Goal: Task Accomplishment & Management: Manage account settings

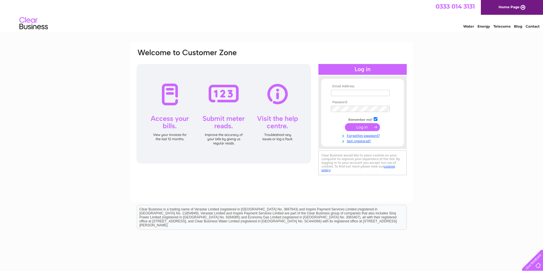
click at [358, 95] on input "text" at bounding box center [360, 93] width 59 height 6
type input "blackroseka@yahoo.co.uk"
click at [432, 172] on div "Email Address: blackroseka@yahoo.co.uk Password: Forgotten password?" at bounding box center [271, 171] width 543 height 257
click at [357, 122] on td at bounding box center [362, 127] width 66 height 11
click at [360, 125] on input "submit" at bounding box center [362, 127] width 35 height 8
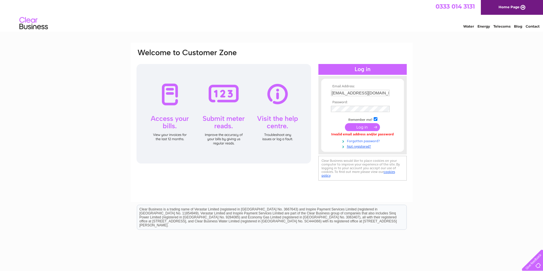
click at [359, 140] on link "Forgotten password?" at bounding box center [363, 140] width 65 height 5
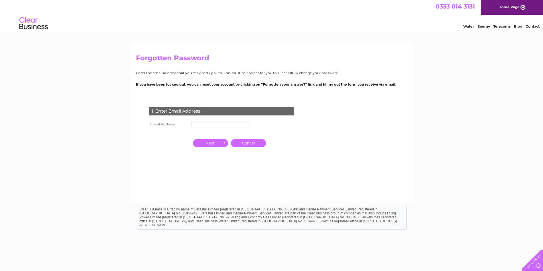
click at [199, 124] on input "text" at bounding box center [220, 124] width 59 height 6
type input "[EMAIL_ADDRESS][DOMAIN_NAME]"
click at [216, 143] on input "button" at bounding box center [210, 143] width 35 height 8
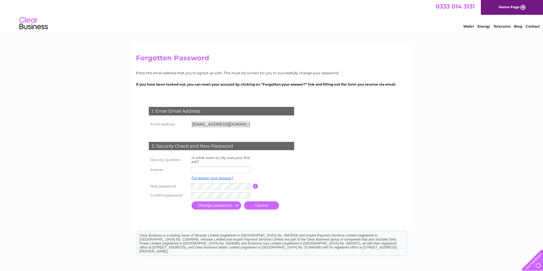
click at [213, 168] on input "text" at bounding box center [220, 170] width 59 height 6
type input "Bangkok"
click at [299, 180] on td at bounding box center [281, 178] width 46 height 7
click at [219, 206] on input "submit" at bounding box center [216, 206] width 50 height 8
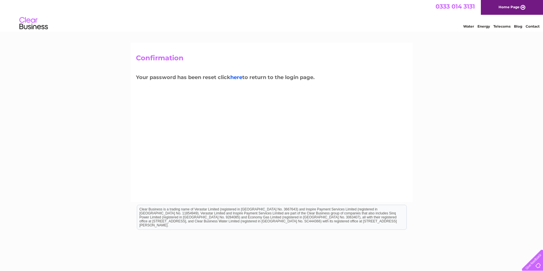
click at [236, 77] on link "here" at bounding box center [236, 77] width 12 height 6
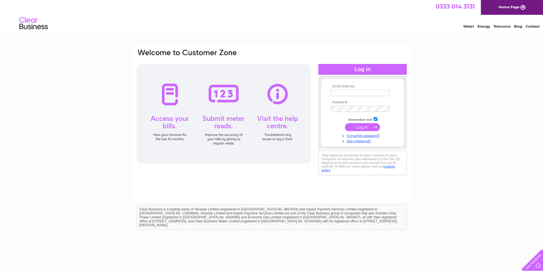
click at [335, 92] on input "text" at bounding box center [360, 93] width 59 height 6
type input "[EMAIL_ADDRESS][DOMAIN_NAME]"
click at [463, 186] on div "Email Address: blackroseka@yahoo.co.uk Password: Forgotten password?" at bounding box center [271, 171] width 543 height 257
click at [364, 126] on input "submit" at bounding box center [362, 127] width 35 height 8
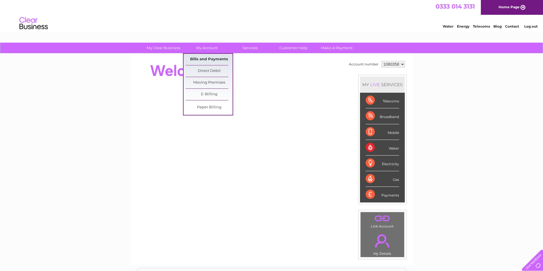
click at [206, 57] on link "Bills and Payments" at bounding box center [208, 59] width 47 height 11
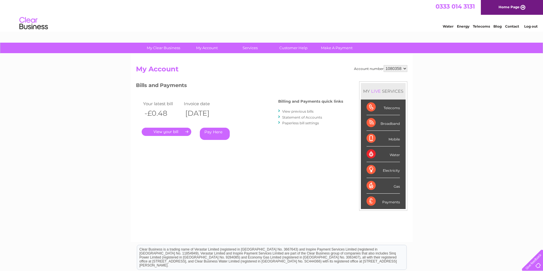
click at [174, 130] on link "." at bounding box center [167, 132] width 50 height 8
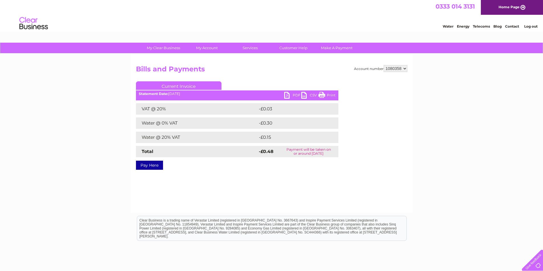
click at [285, 96] on link "PDF" at bounding box center [292, 96] width 17 height 8
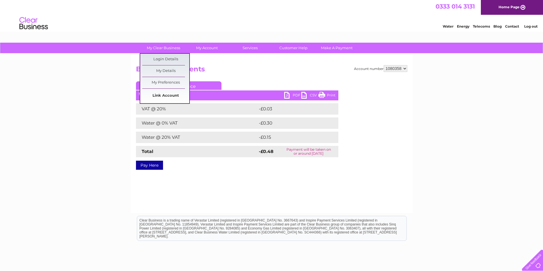
click at [162, 97] on link "Link Account" at bounding box center [165, 95] width 47 height 11
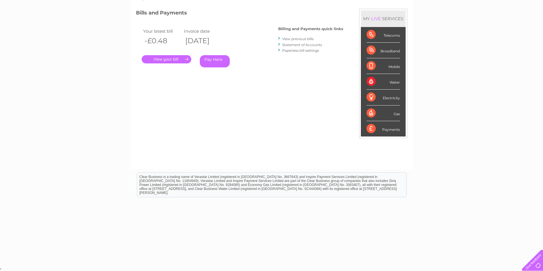
scroll to position [36, 0]
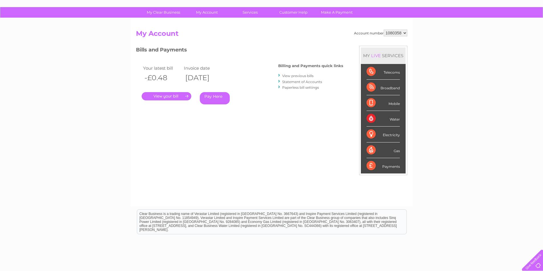
click at [299, 75] on link "View previous bills" at bounding box center [297, 76] width 31 height 4
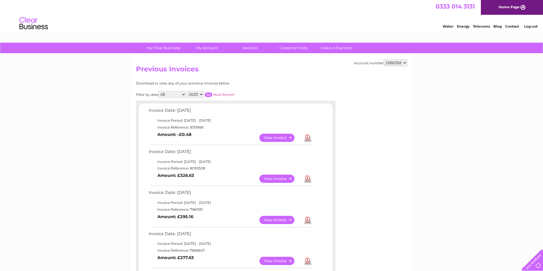
click at [275, 177] on link "View" at bounding box center [280, 179] width 42 height 8
